Goal: Find specific page/section: Find specific page/section

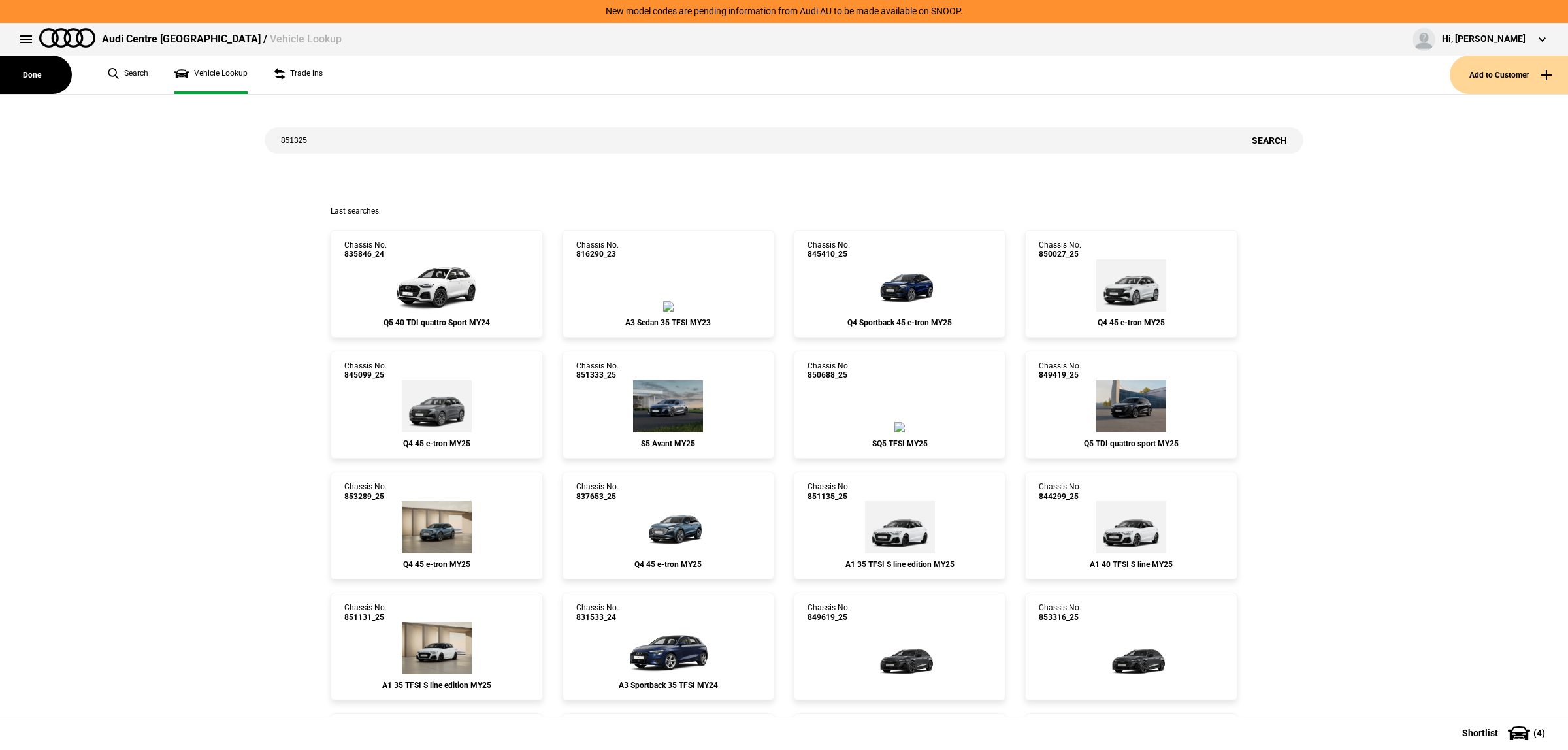
type input "851325"
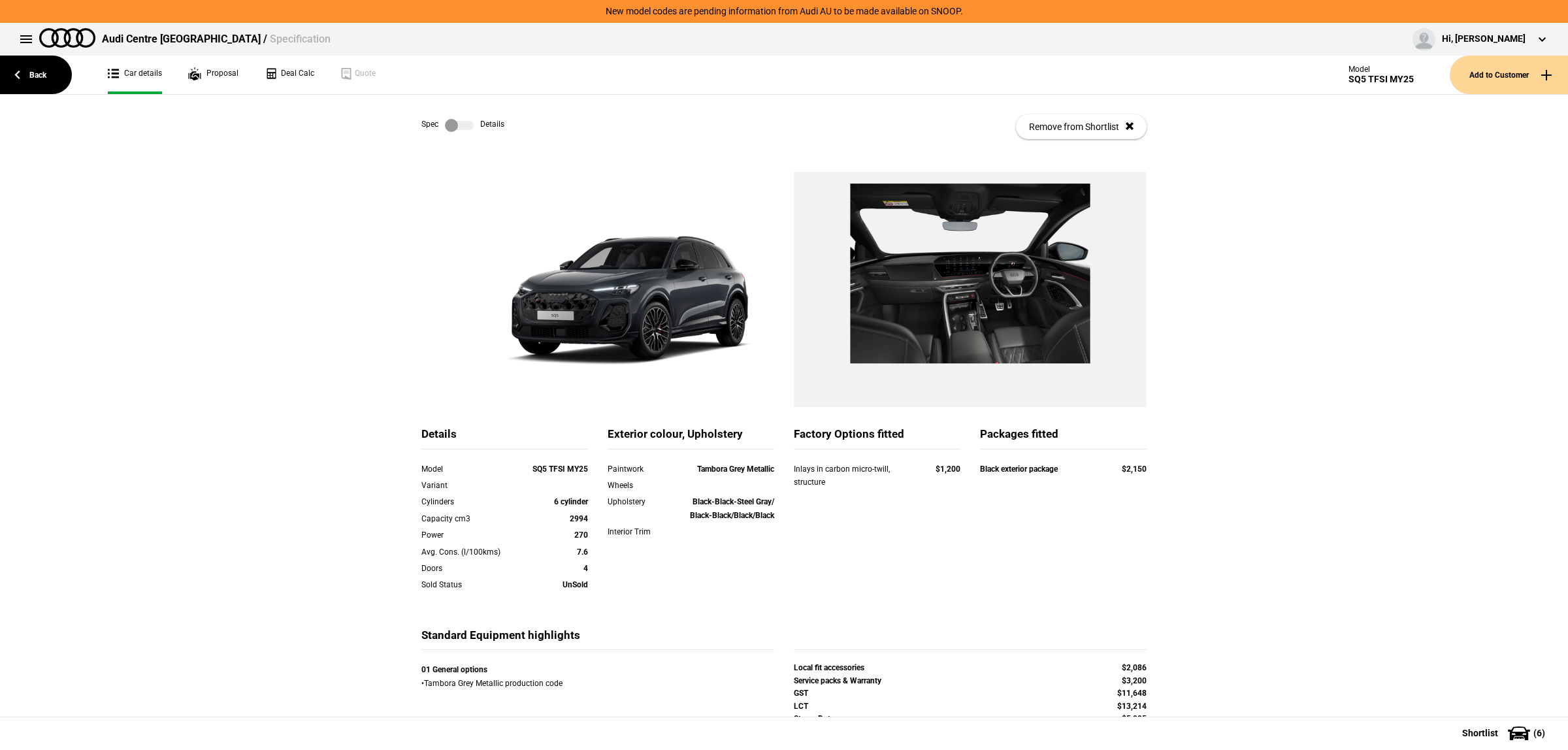
click at [459, 119] on label at bounding box center [459, 125] width 29 height 13
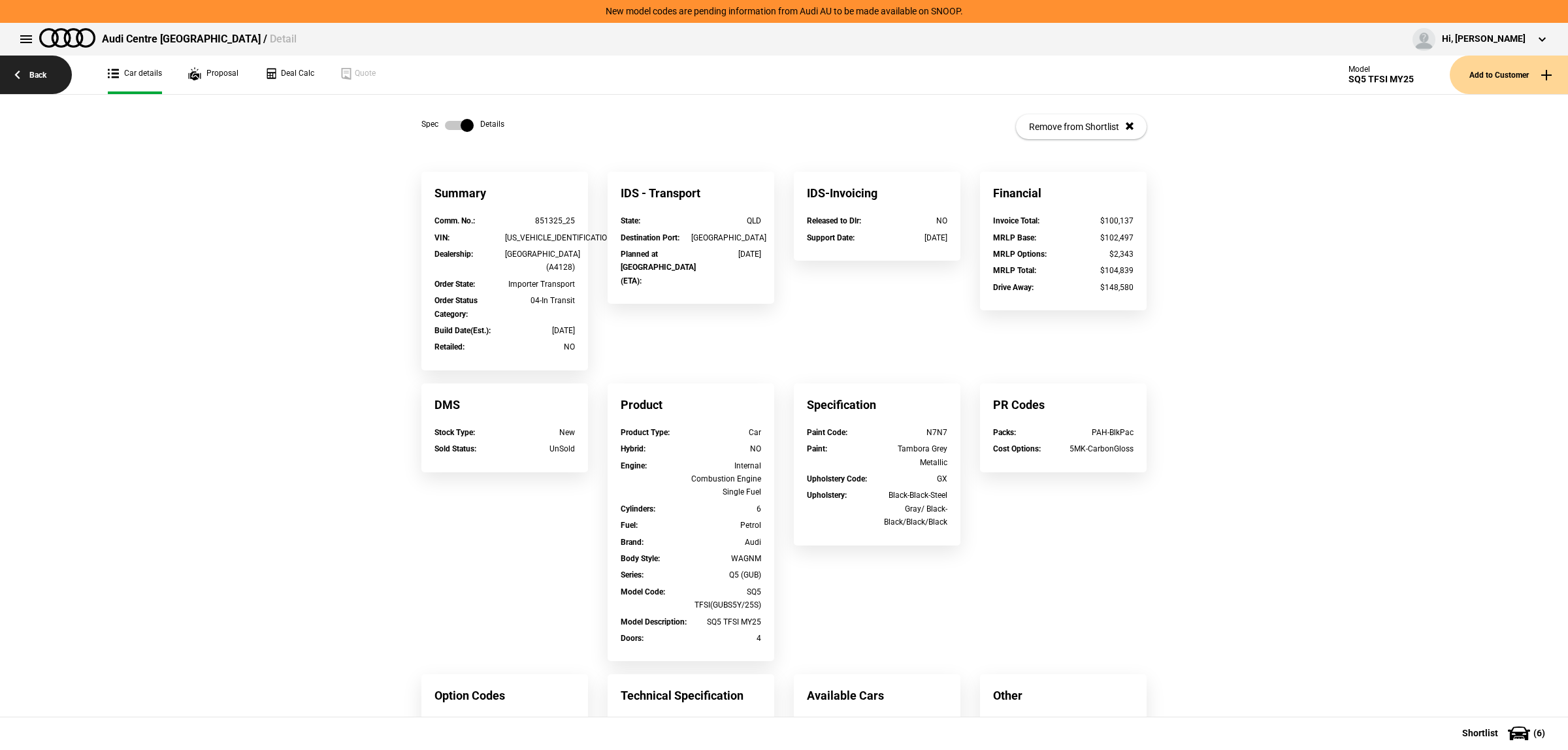
click at [44, 79] on link "Back" at bounding box center [36, 74] width 72 height 38
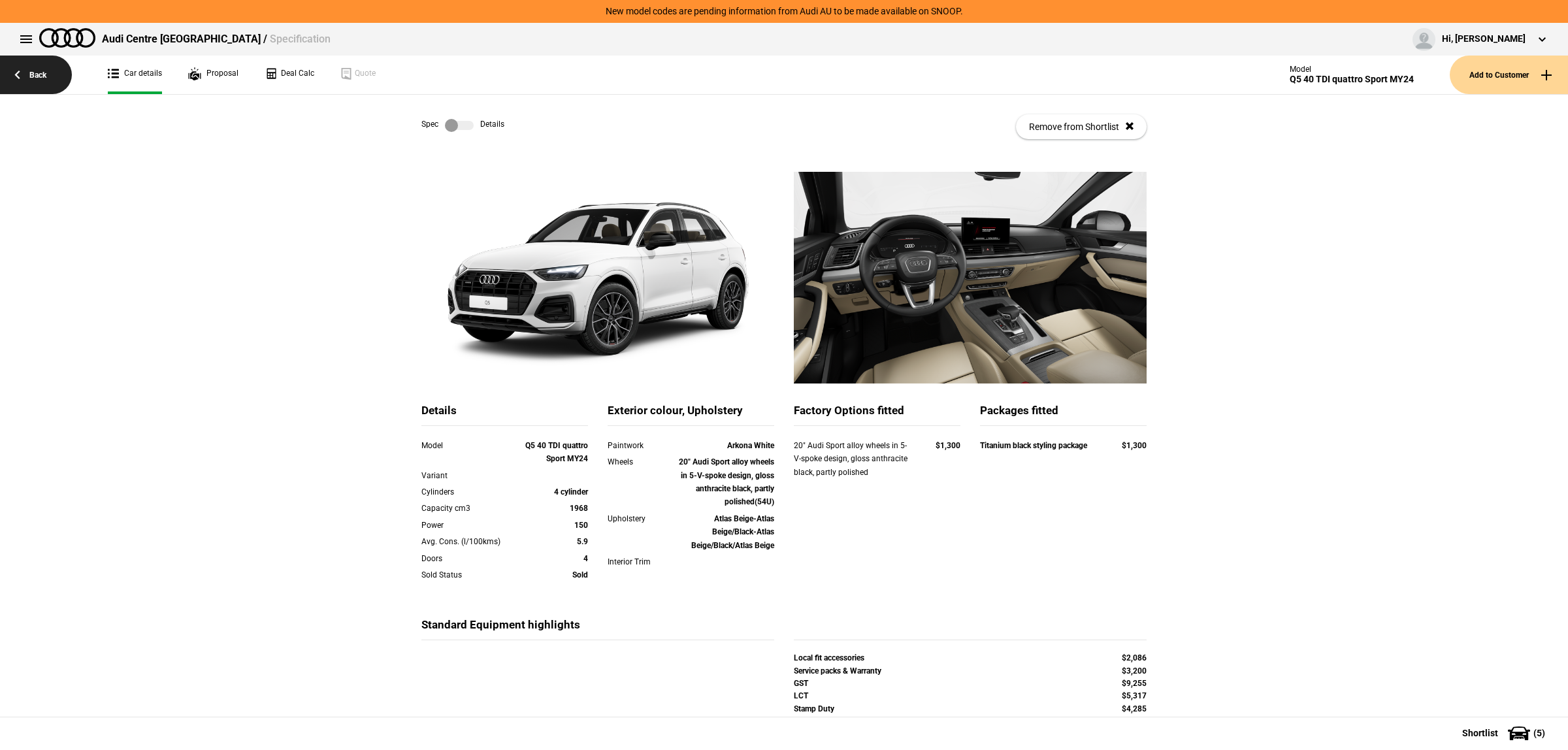
click at [39, 82] on link "Back" at bounding box center [36, 74] width 72 height 38
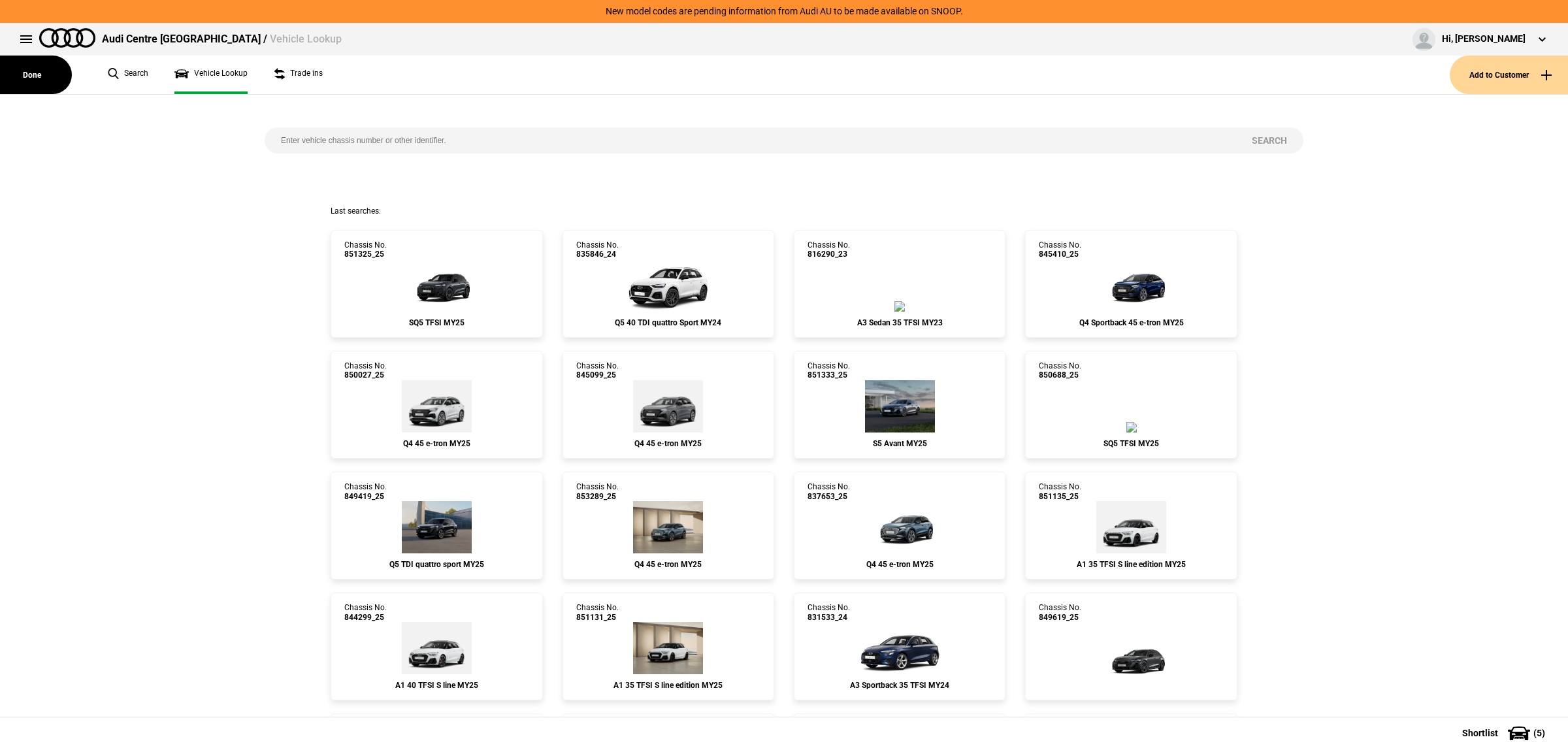
click at [386, 142] on input "search" at bounding box center [750, 140] width 971 height 26
paste input "851063"
type input "851063"
